Goal: Task Accomplishment & Management: Manage account settings

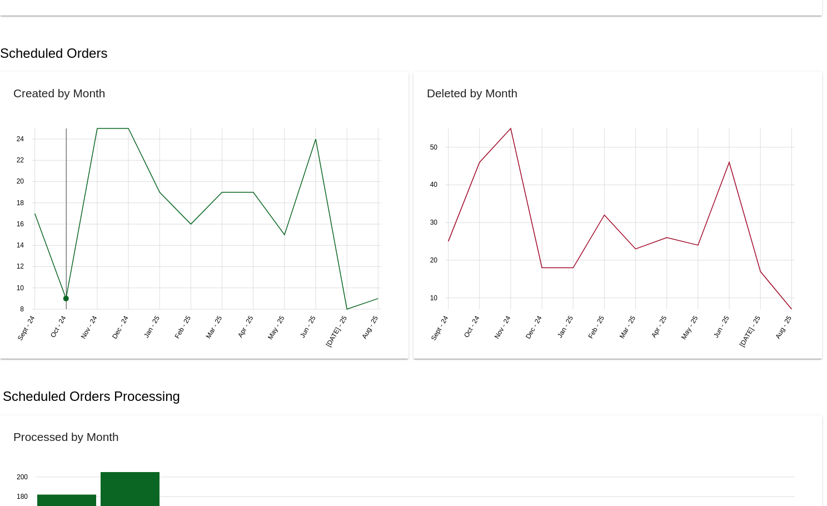
scroll to position [327, 0]
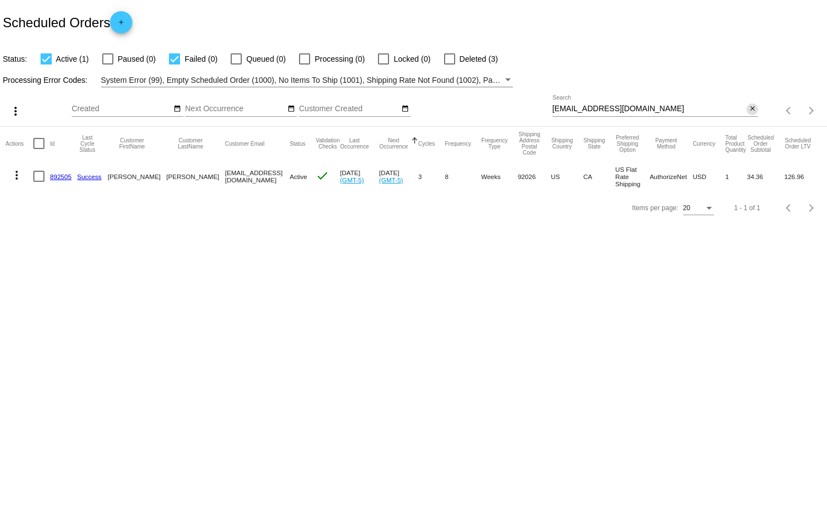
click at [752, 107] on mat-icon "close" at bounding box center [753, 109] width 8 height 9
click at [752, 107] on mat-icon "search" at bounding box center [751, 110] width 13 height 17
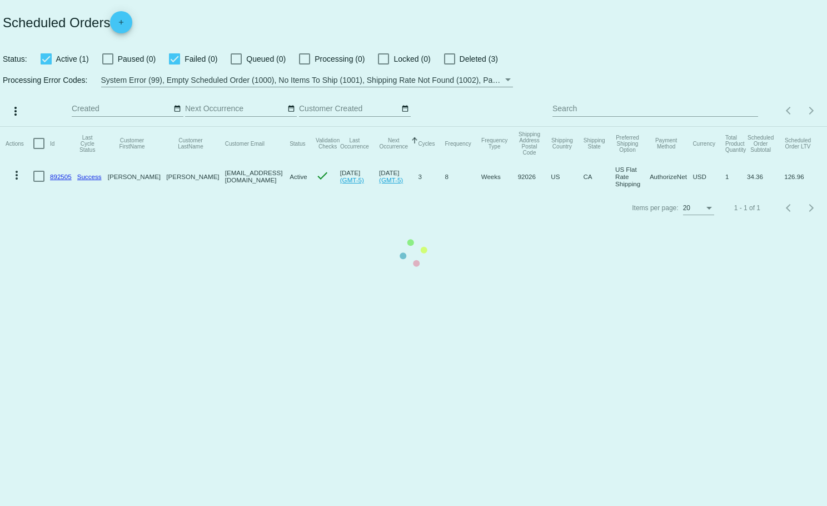
click at [743, 127] on mat-table "Actions Id Last Cycle Status Customer FirstName Customer LastName Customer Emai…" at bounding box center [413, 160] width 827 height 66
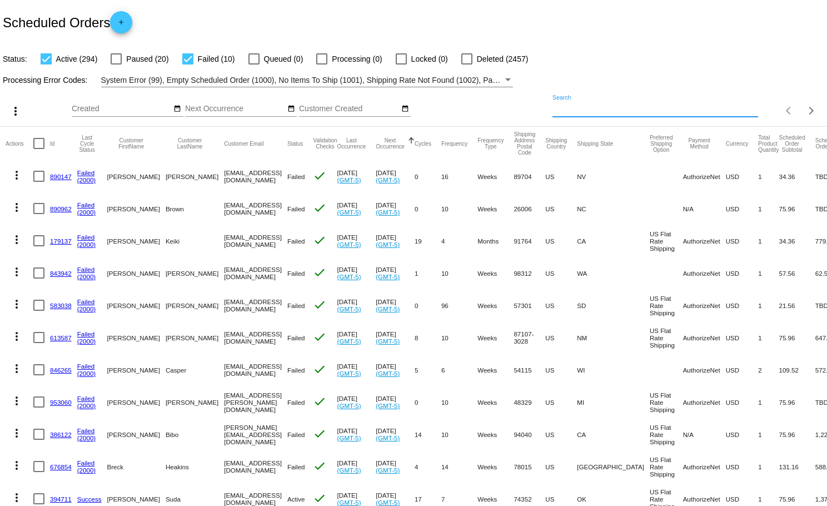
click at [647, 108] on input "Search" at bounding box center [656, 109] width 206 height 9
type input "helle"
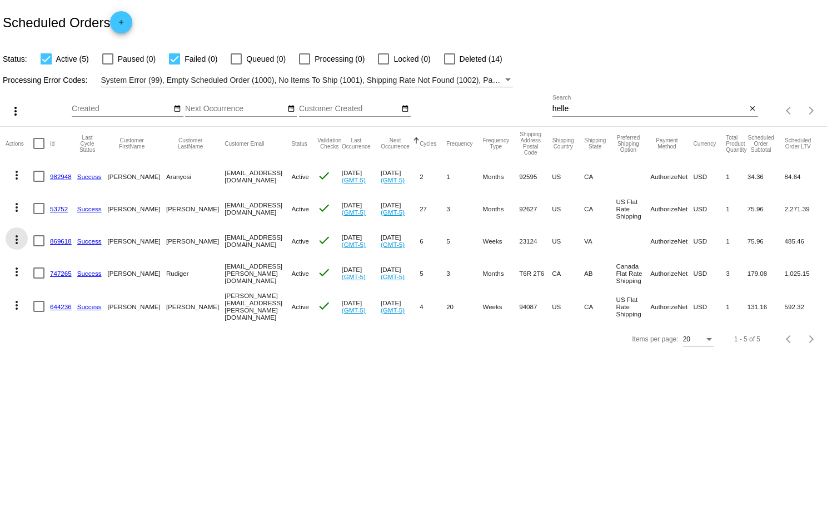
click at [14, 241] on mat-icon "more_vert" at bounding box center [16, 239] width 13 height 13
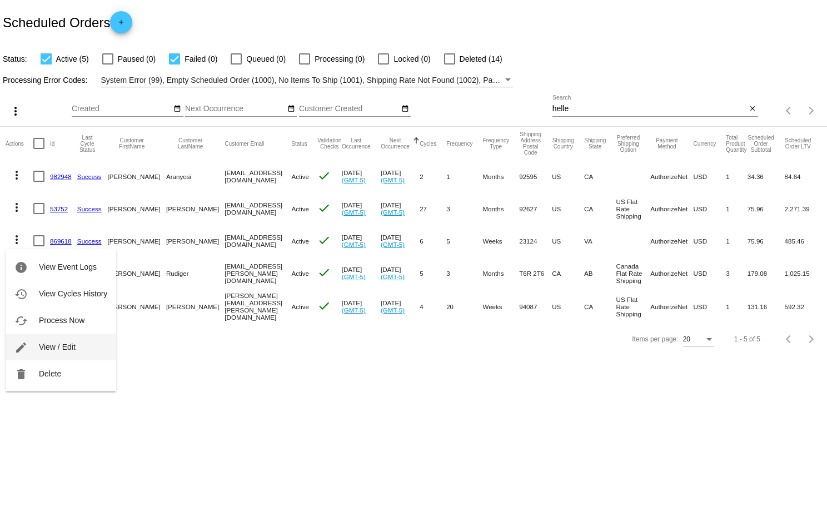
click at [57, 346] on span "View / Edit" at bounding box center [57, 346] width 37 height 9
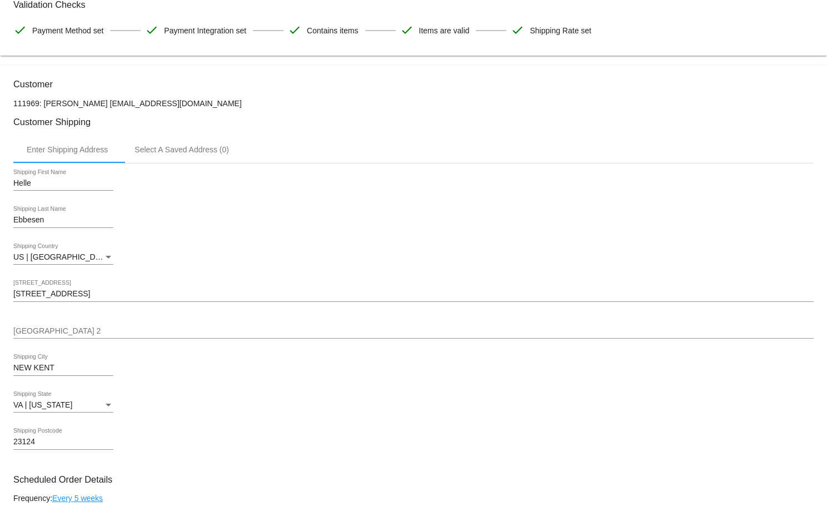
scroll to position [176, 0]
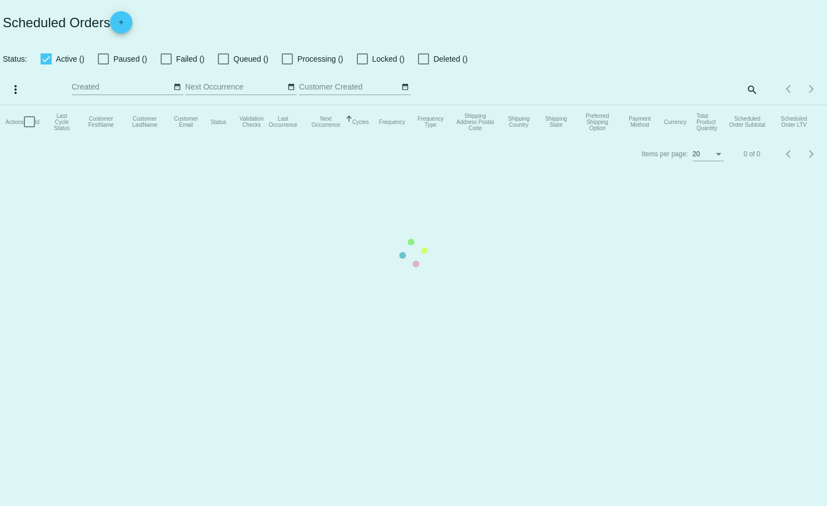
checkbox input "true"
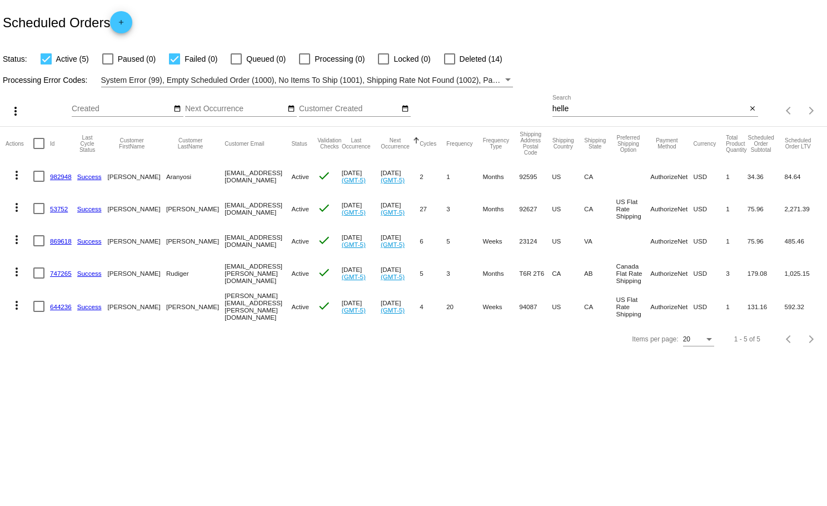
click at [13, 239] on mat-icon "more_vert" at bounding box center [16, 239] width 13 height 13
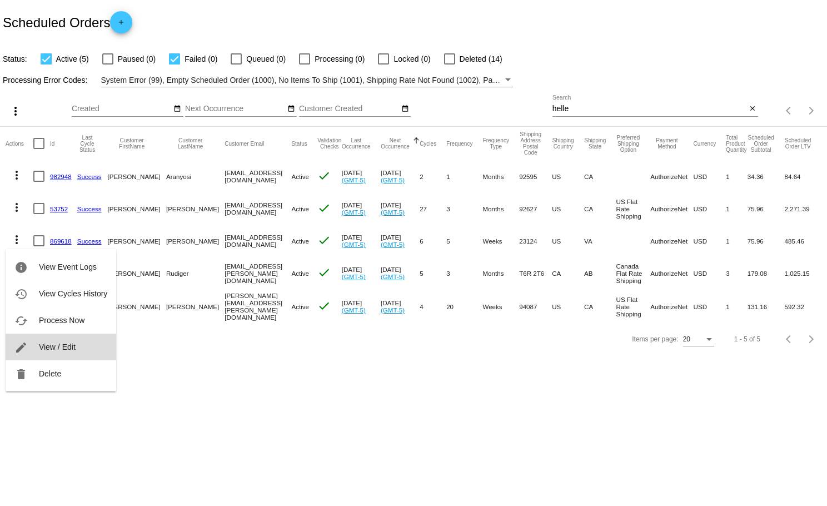
click at [52, 343] on span "View / Edit" at bounding box center [57, 346] width 37 height 9
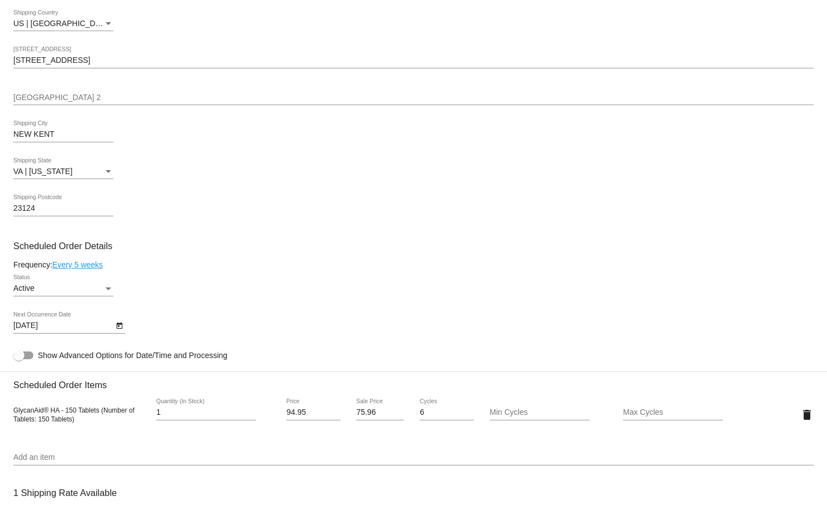
scroll to position [429, 0]
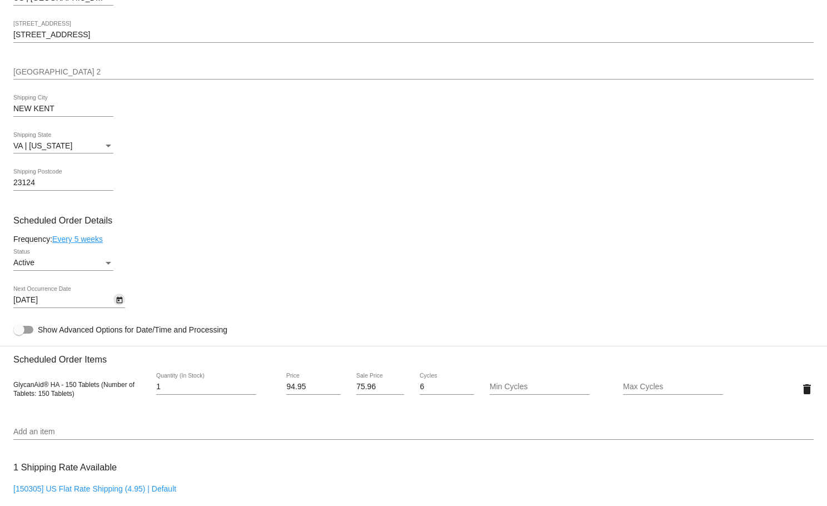
click at [120, 304] on icon "Open calendar" at bounding box center [119, 300] width 6 height 7
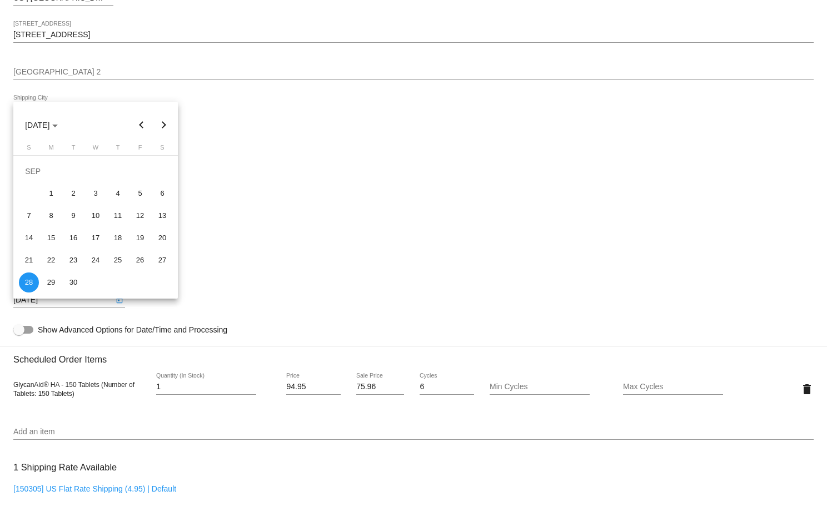
click at [163, 123] on button "Next month" at bounding box center [164, 125] width 22 height 22
click at [165, 122] on button "Next month" at bounding box center [164, 125] width 22 height 22
click at [31, 192] on div "2" at bounding box center [29, 193] width 20 height 20
type input "[DATE]"
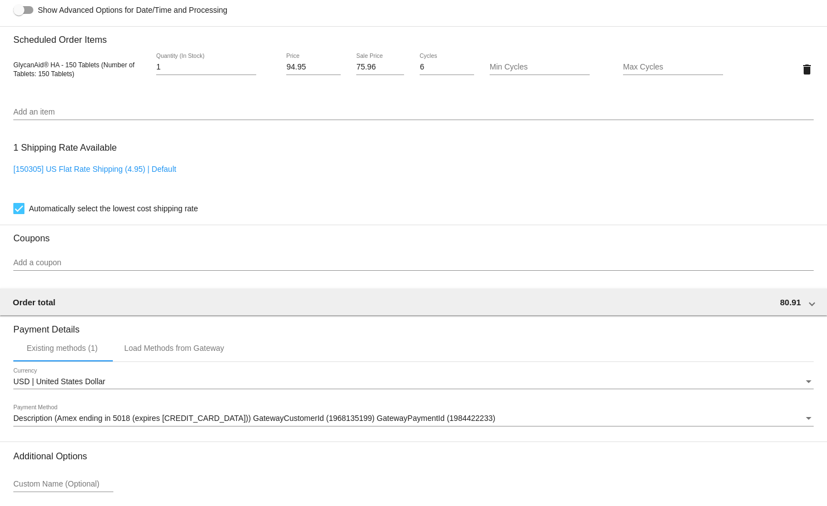
scroll to position [851, 0]
